Goal: Task Accomplishment & Management: Use online tool/utility

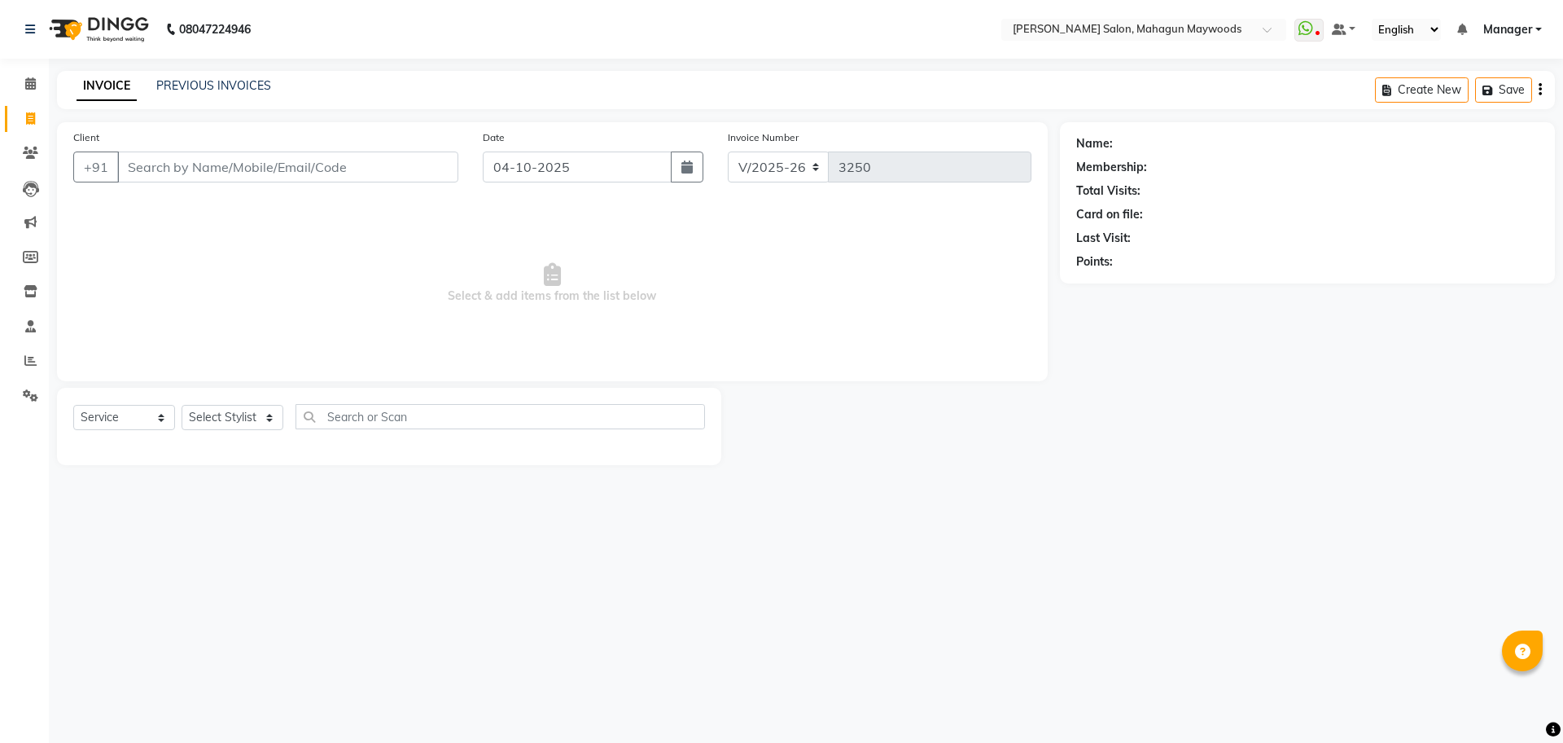
select select "6425"
select select "service"
drag, startPoint x: 0, startPoint y: 0, endPoint x: 260, endPoint y: 418, distance: 491.8
click at [260, 418] on select "Select Stylist Aarti [PERSON_NAME] Manager Pranshant [PERSON_NAME] V Admin" at bounding box center [233, 417] width 102 height 25
select select "83791"
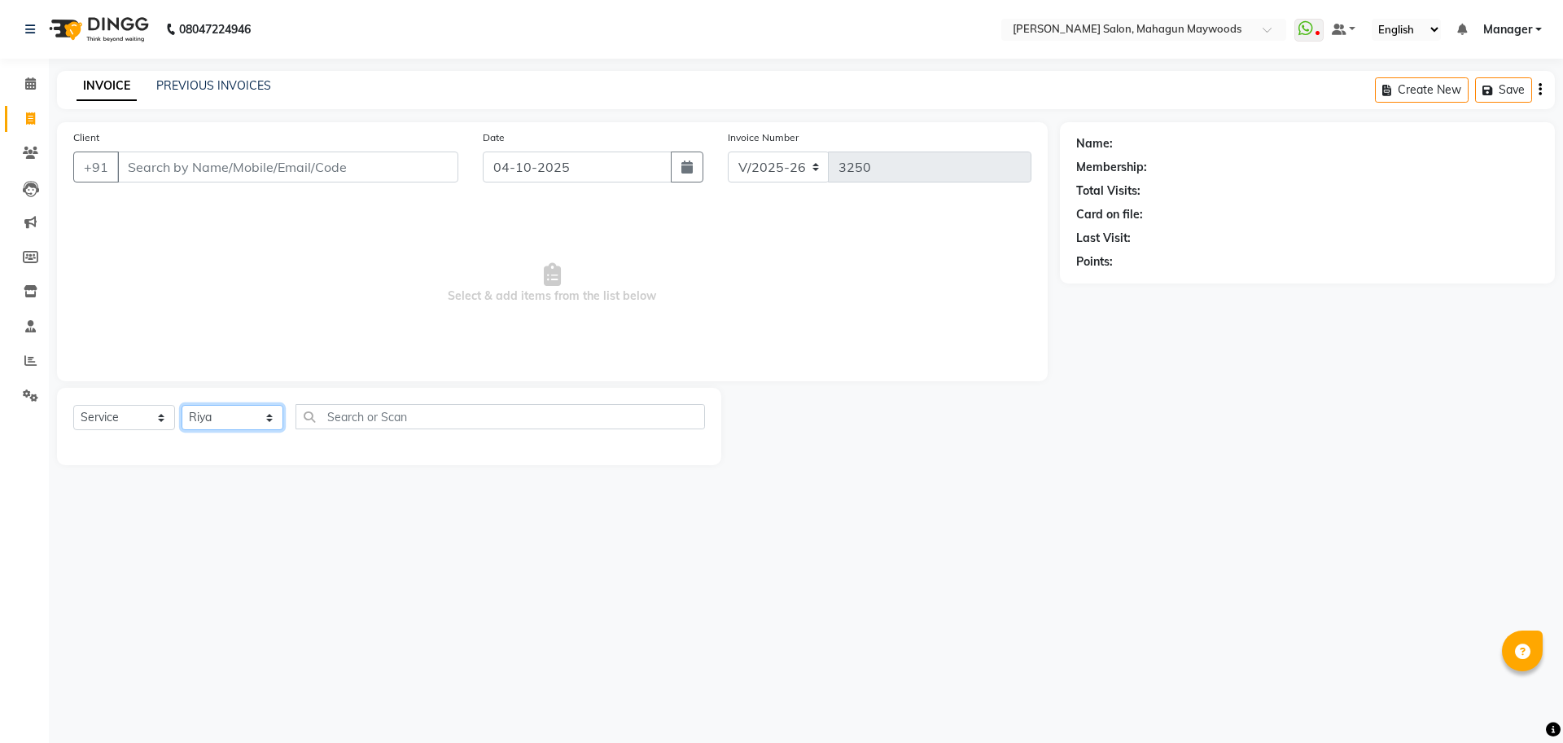
click at [182, 405] on select "Select Stylist Aarti [PERSON_NAME] Manager Pranshant [PERSON_NAME] V Admin" at bounding box center [233, 417] width 102 height 25
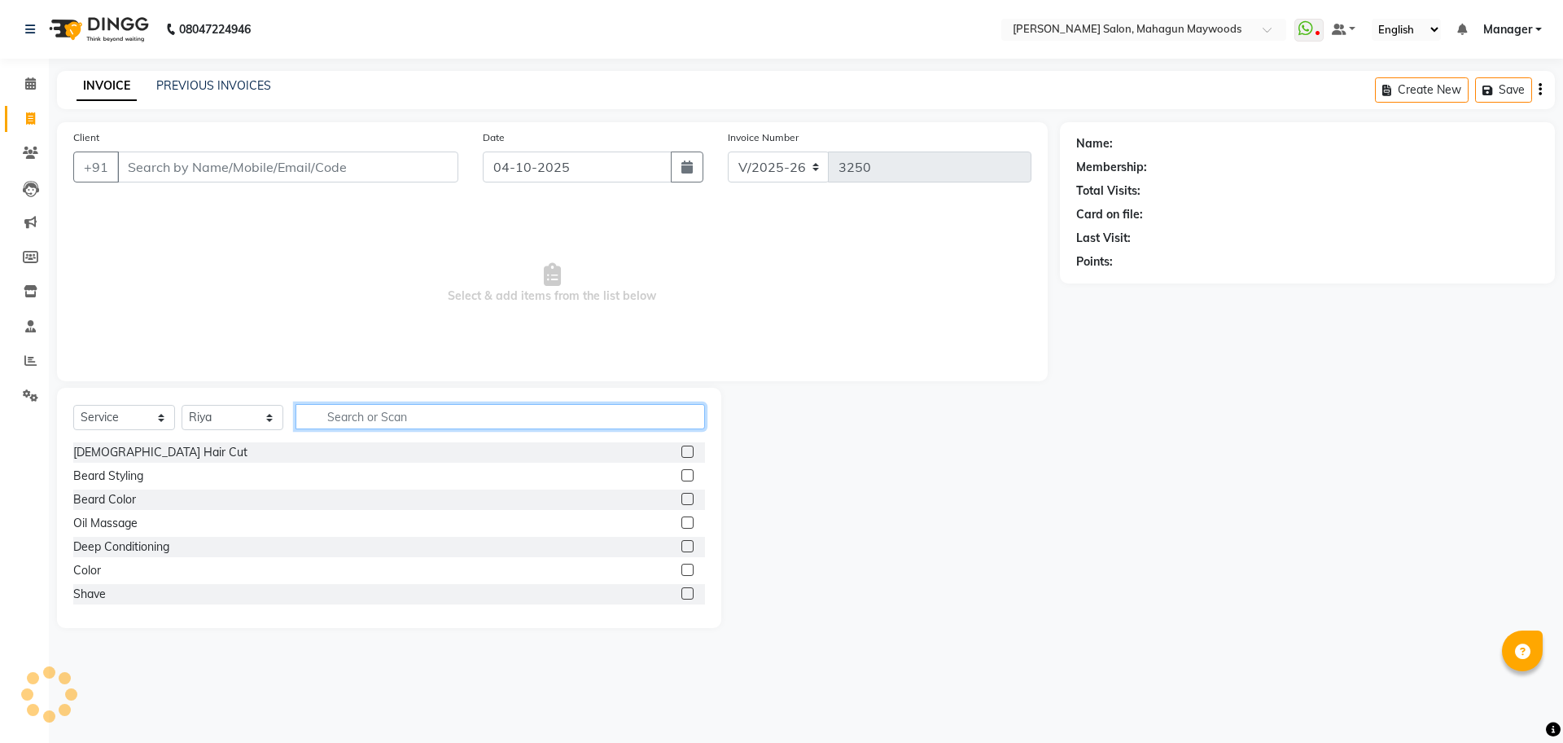
click at [452, 418] on input "text" at bounding box center [501, 416] width 410 height 25
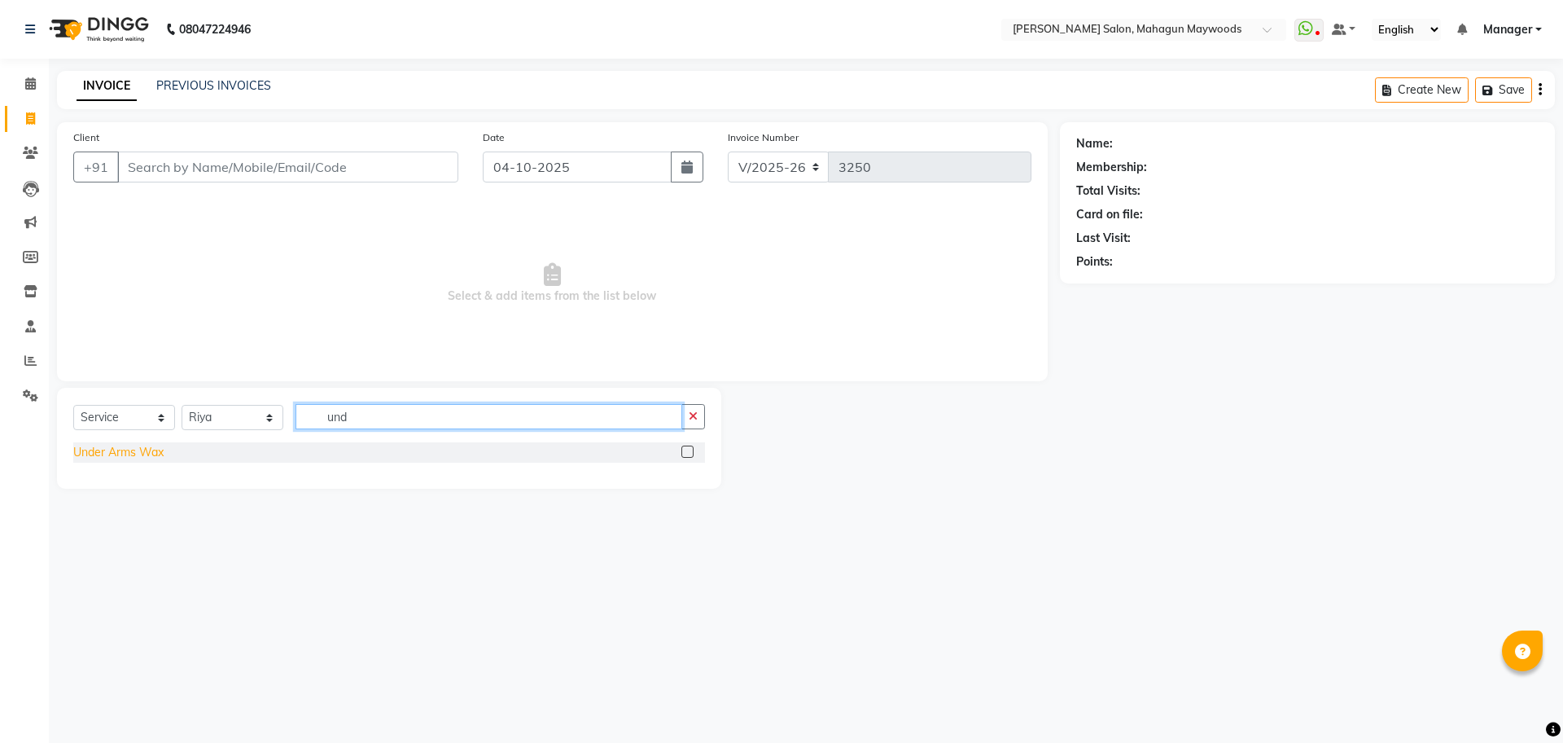
type input "und"
click at [147, 449] on div "Under Arms Wax" at bounding box center [118, 452] width 90 height 17
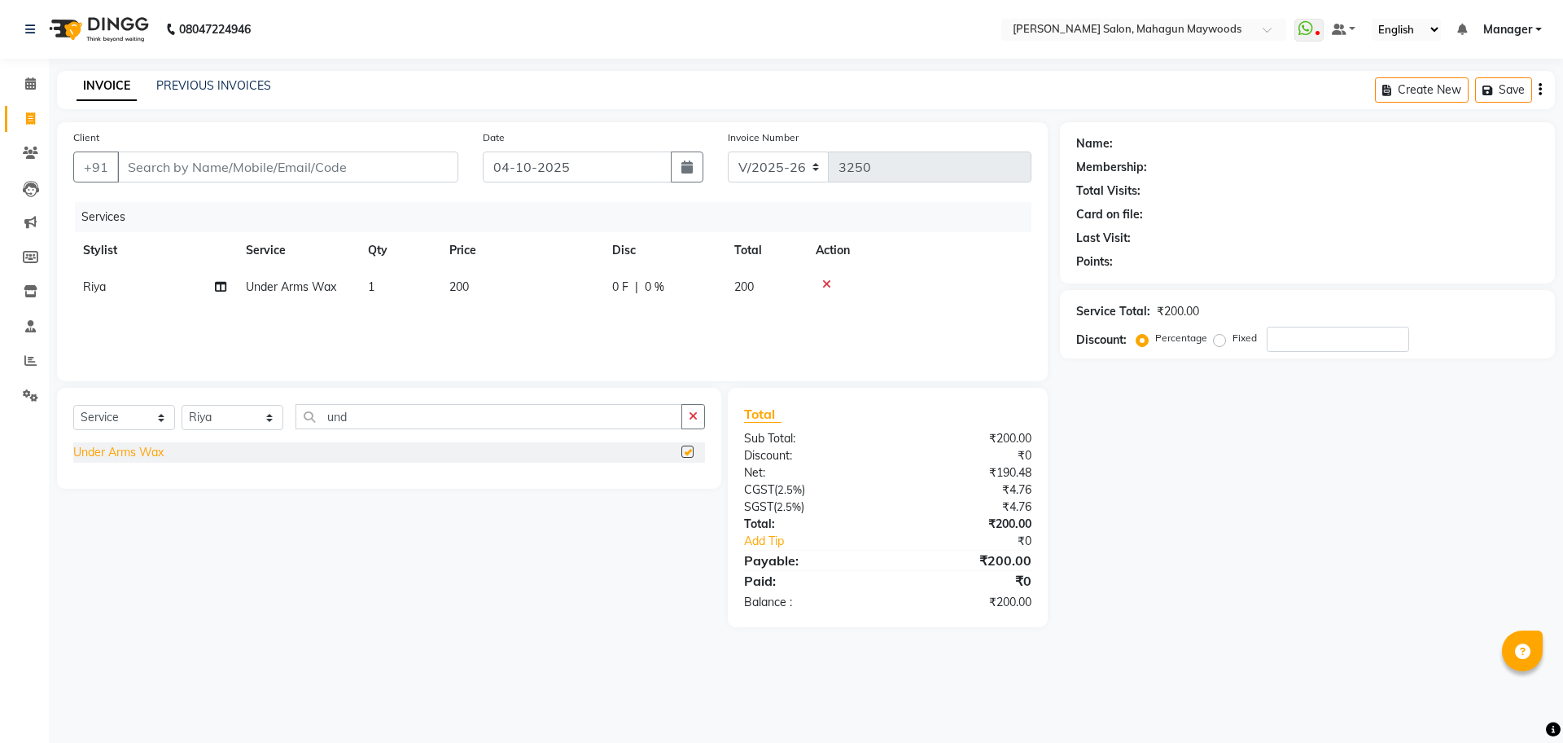
checkbox input "false"
click at [184, 178] on input "Client" at bounding box center [287, 166] width 341 height 31
type input "7"
type input "0"
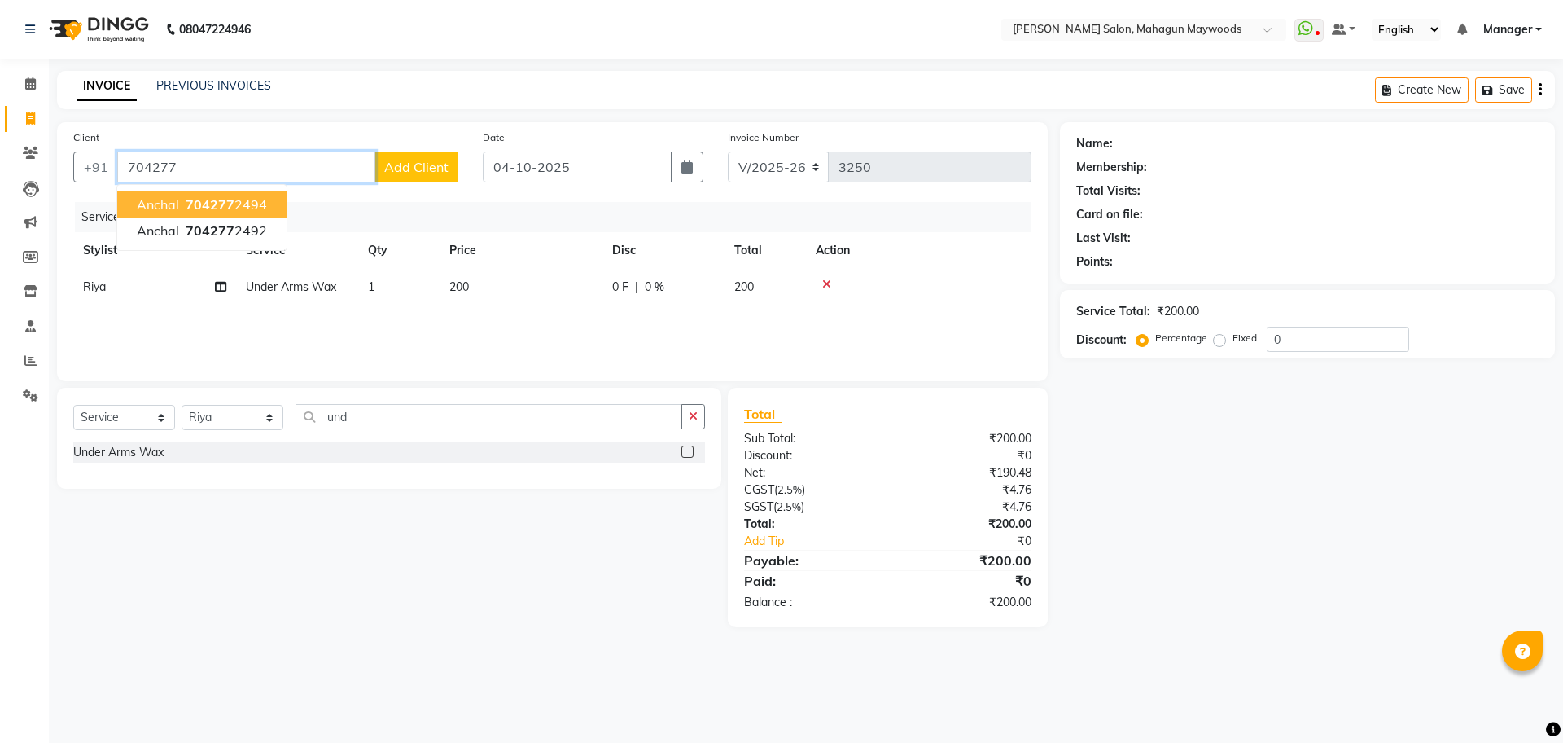
click at [240, 202] on ngb-highlight "704277 2494" at bounding box center [224, 204] width 85 height 16
type input "7042772494"
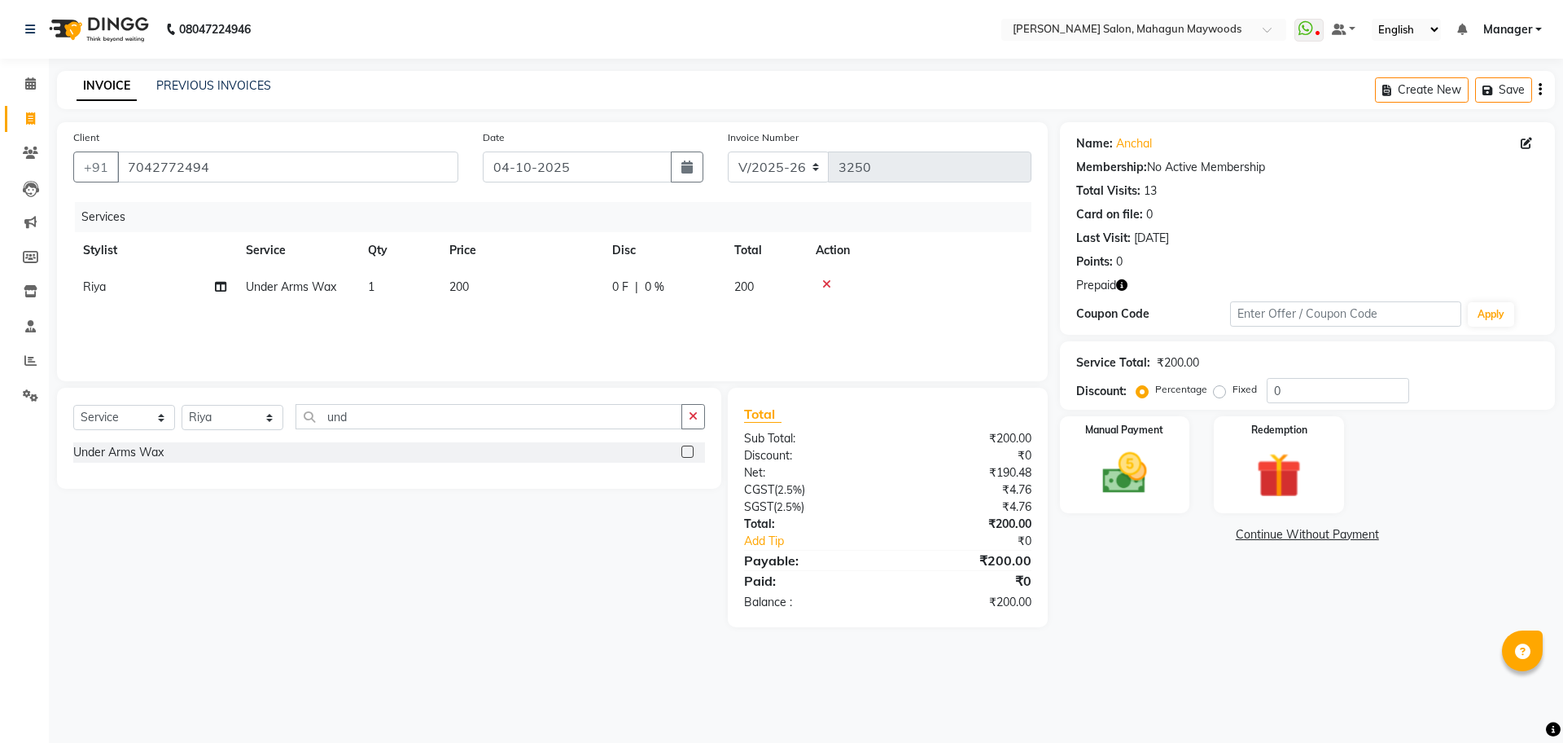
click at [1124, 281] on icon "button" at bounding box center [1121, 284] width 11 height 11
click at [1267, 486] on img at bounding box center [1279, 475] width 76 height 58
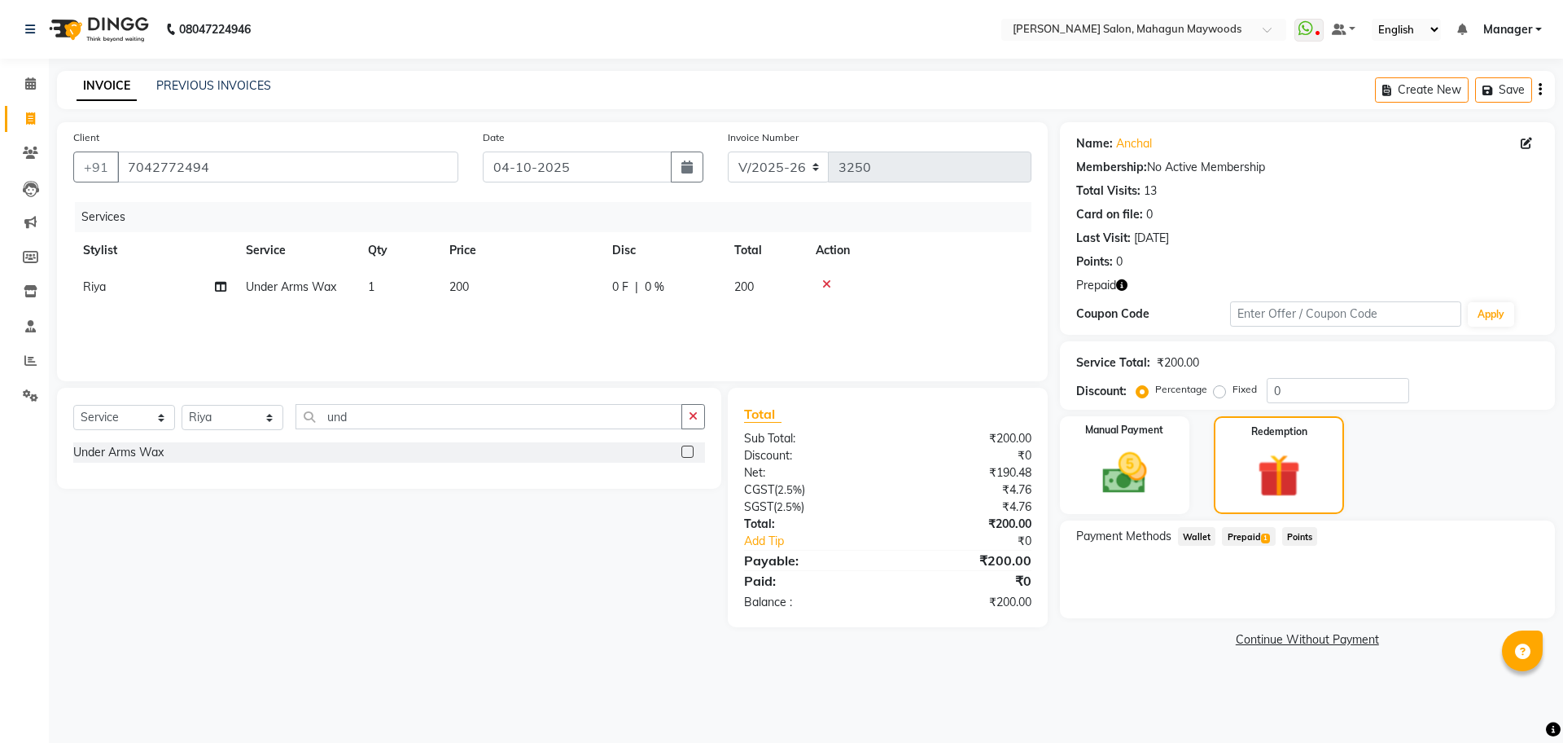
click at [1264, 541] on span "1" at bounding box center [1265, 538] width 9 height 10
click at [1501, 602] on button "Add" at bounding box center [1499, 602] width 59 height 28
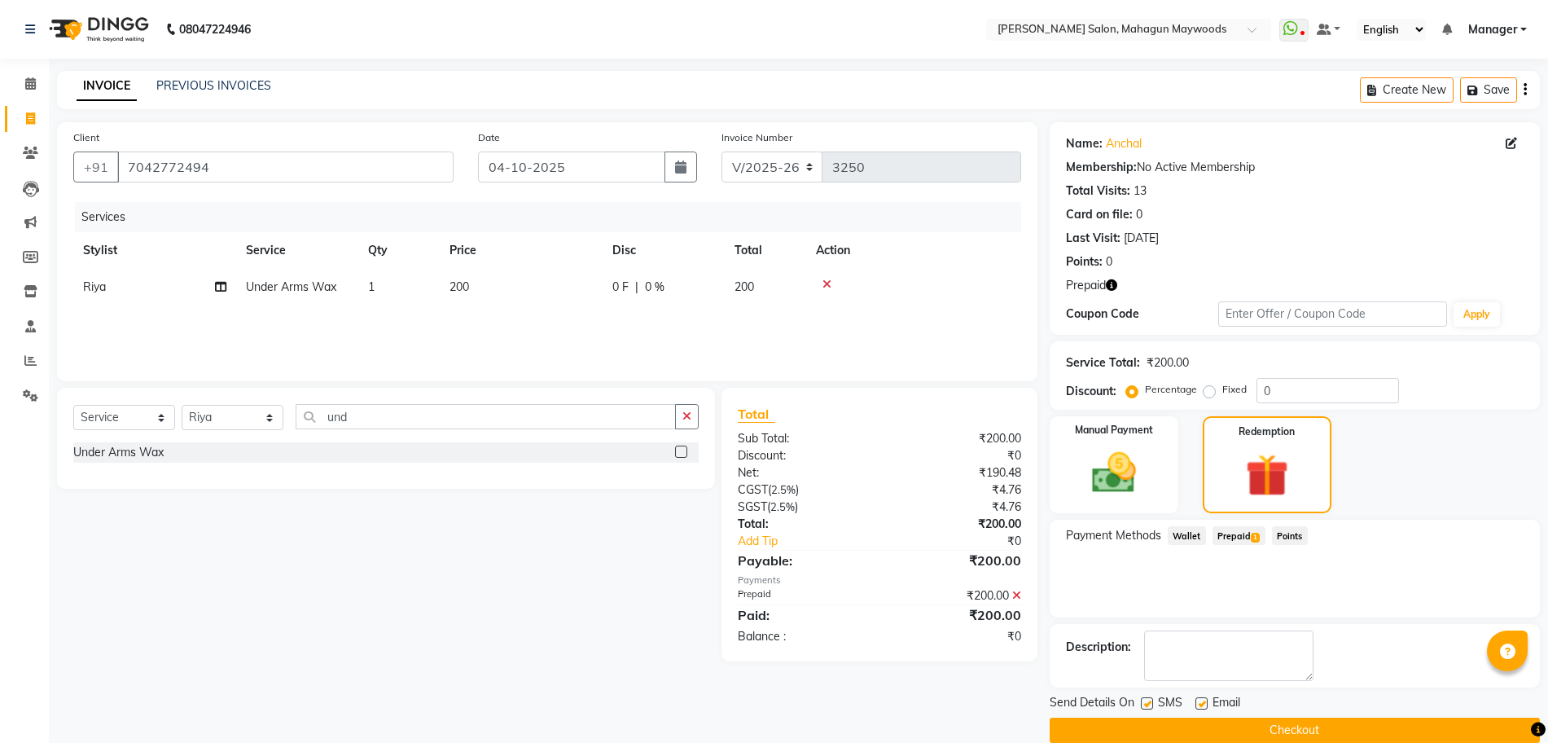
click at [1369, 723] on button "Checkout" at bounding box center [1294, 729] width 490 height 25
